Goal: Register for event/course

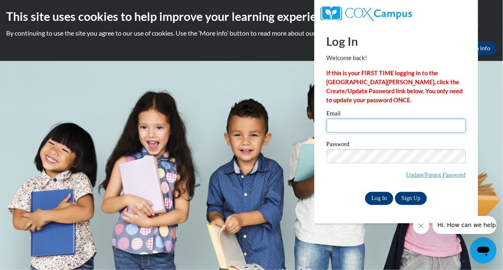
type input "mcneelywendy@aasd.k12.wi.us"
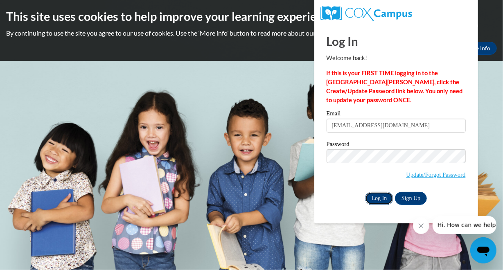
click at [383, 199] on input "Log In" at bounding box center [379, 198] width 29 height 13
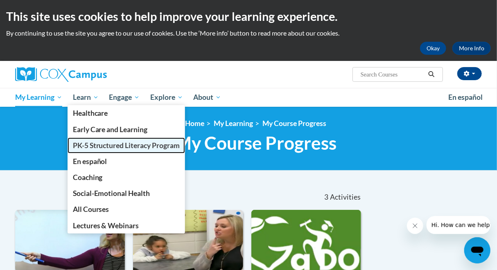
click at [98, 144] on span "PK-5 Structured Literacy Program" at bounding box center [126, 145] width 107 height 9
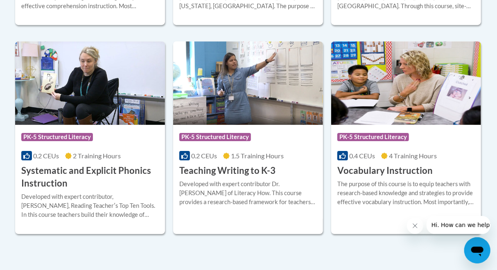
scroll to position [961, 0]
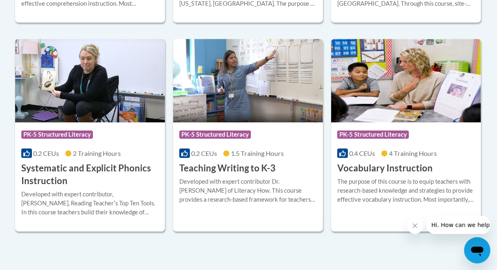
click at [74, 169] on h3 "Systematic and Explicit Phonics Instruction" at bounding box center [90, 174] width 138 height 25
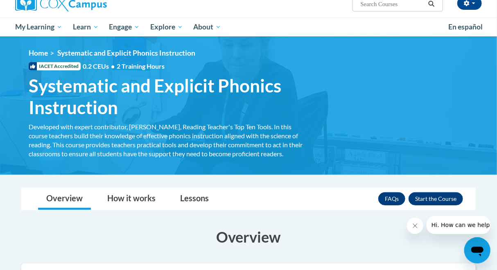
scroll to position [70, 0]
click at [425, 194] on button "Enroll" at bounding box center [436, 198] width 54 height 13
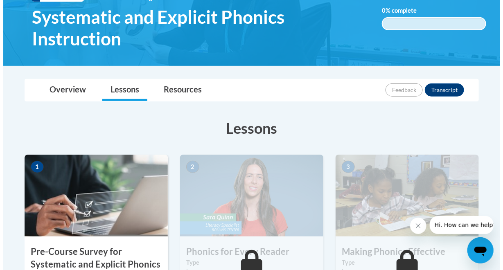
scroll to position [203, 0]
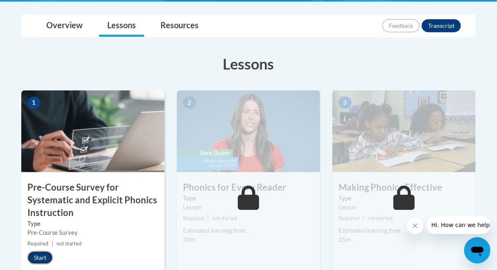
click at [44, 254] on button "Start" at bounding box center [39, 257] width 25 height 13
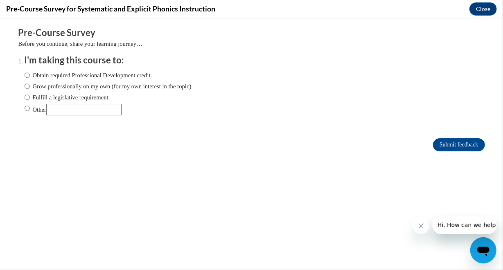
scroll to position [0, 0]
click at [25, 97] on input "Fulfill a legislative requirement." at bounding box center [27, 97] width 5 height 9
radio input "true"
click at [458, 144] on input "Submit feedback" at bounding box center [459, 144] width 52 height 13
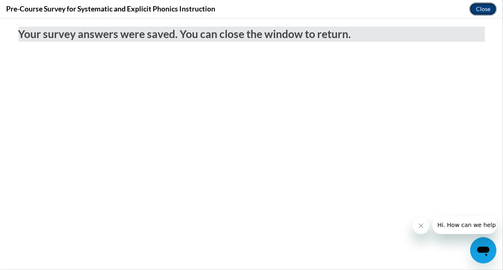
click at [489, 14] on button "Close" at bounding box center [482, 8] width 27 height 13
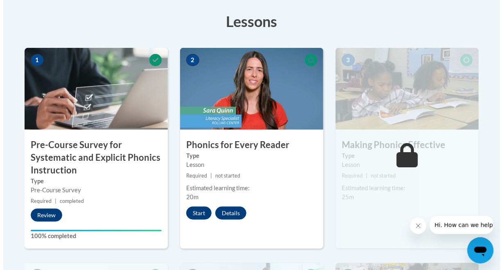
scroll to position [246, 0]
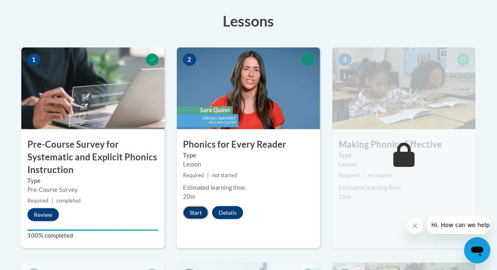
click at [195, 214] on button "Start" at bounding box center [195, 212] width 25 height 13
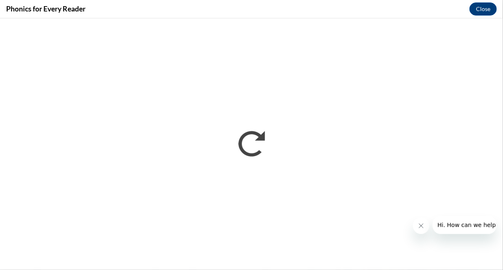
scroll to position [0, 0]
click at [420, 230] on button "Close message from company" at bounding box center [421, 225] width 16 height 16
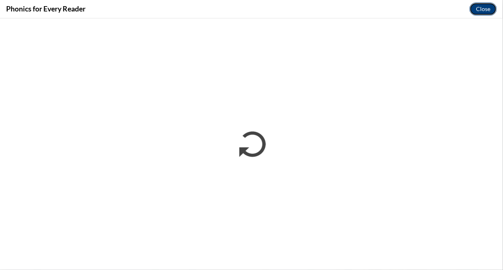
click at [483, 10] on button "Close" at bounding box center [482, 8] width 27 height 13
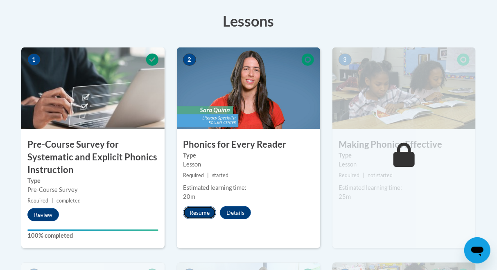
click at [201, 212] on button "Resume" at bounding box center [199, 212] width 33 height 13
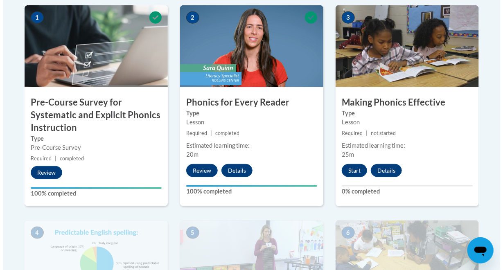
scroll to position [289, 0]
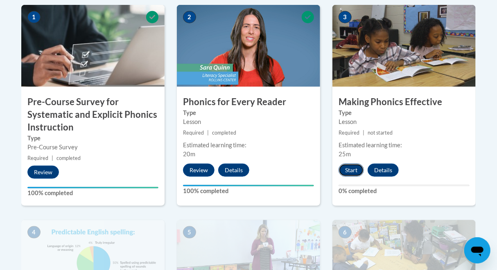
click at [353, 176] on button "Start" at bounding box center [351, 170] width 25 height 13
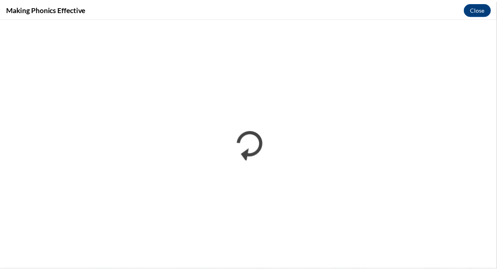
scroll to position [0, 0]
click at [485, 10] on button "Close" at bounding box center [482, 8] width 27 height 13
